Goal: Task Accomplishment & Management: Manage account settings

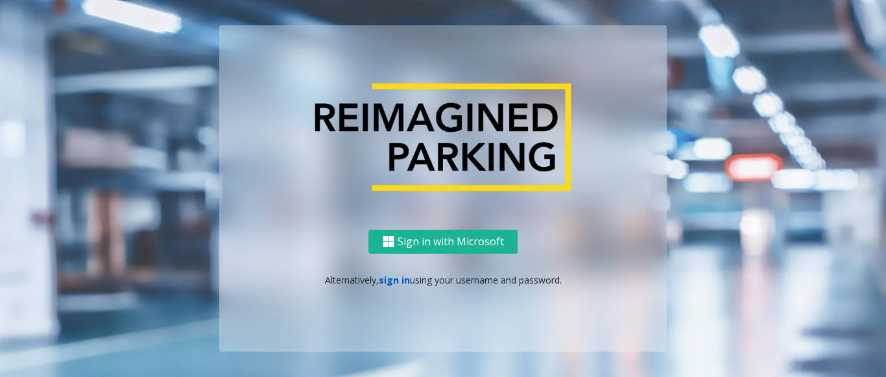
click at [387, 283] on link "sign in" at bounding box center [394, 280] width 31 height 12
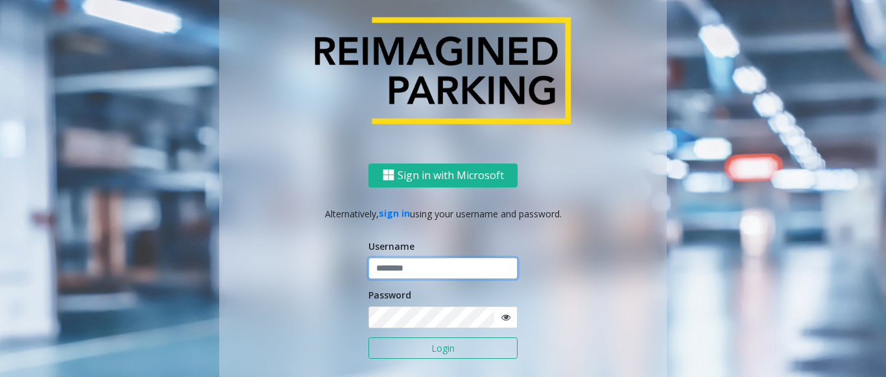
type input "*******"
click at [402, 269] on input "*******" at bounding box center [442, 269] width 149 height 22
click at [415, 352] on button "Login" at bounding box center [442, 348] width 149 height 22
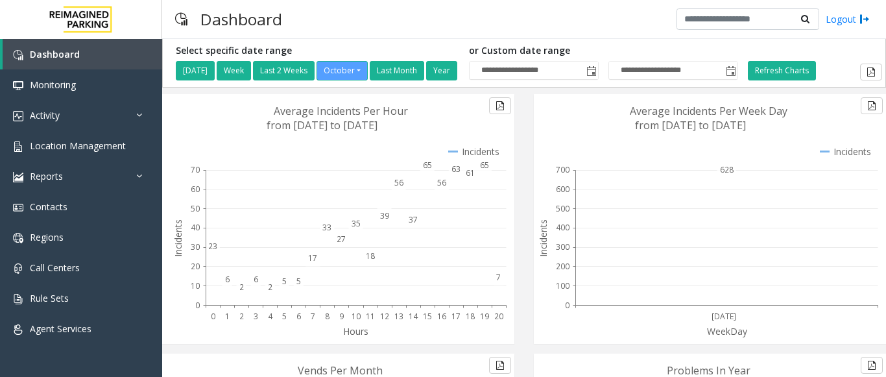
drag, startPoint x: 256, startPoint y: 107, endPoint x: 435, endPoint y: 125, distance: 180.6
click at [435, 125] on icon at bounding box center [339, 219] width 341 height 250
drag, startPoint x: 435, startPoint y: 125, endPoint x: 254, endPoint y: 95, distance: 184.2
click at [284, 113] on g "Hours 0 1 2 3 4 5 6 7 8 9 10 11 12 13 14 15 16 17 18 19 20 23 6 2 6 2 5 5 17 33…" at bounding box center [339, 219] width 341 height 250
drag, startPoint x: 245, startPoint y: 94, endPoint x: 410, endPoint y: 99, distance: 164.9
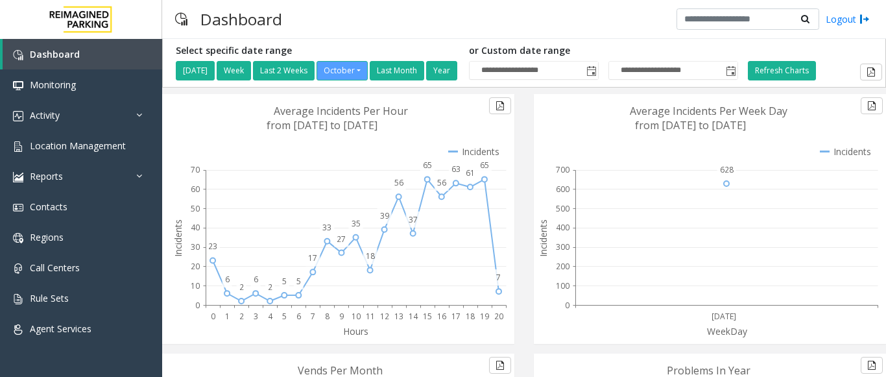
click at [365, 101] on icon at bounding box center [339, 219] width 341 height 250
drag, startPoint x: 806, startPoint y: 124, endPoint x: 381, endPoint y: 84, distance: 426.8
click at [575, 108] on icon at bounding box center [708, 219] width 348 height 250
drag, startPoint x: 258, startPoint y: 106, endPoint x: 413, endPoint y: 119, distance: 155.6
click at [413, 119] on icon at bounding box center [339, 219] width 341 height 250
